Goal: Task Accomplishment & Management: Manage account settings

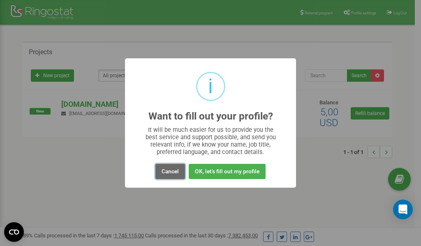
click at [168, 169] on button "Cancel" at bounding box center [170, 171] width 30 height 15
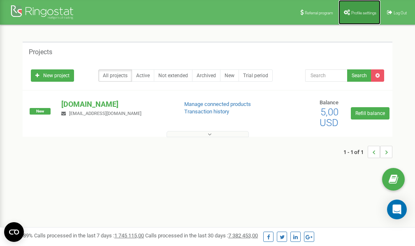
click at [356, 12] on span "Profile settings" at bounding box center [363, 13] width 25 height 5
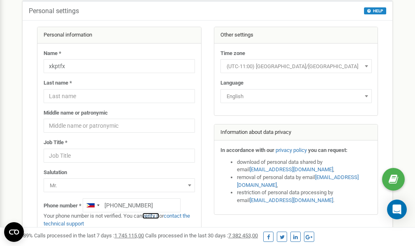
click at [155, 216] on link "verify it" at bounding box center [150, 216] width 17 height 6
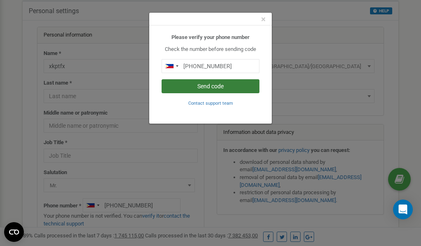
click at [222, 87] on button "Send code" at bounding box center [211, 86] width 98 height 14
